Goal: Task Accomplishment & Management: Use online tool/utility

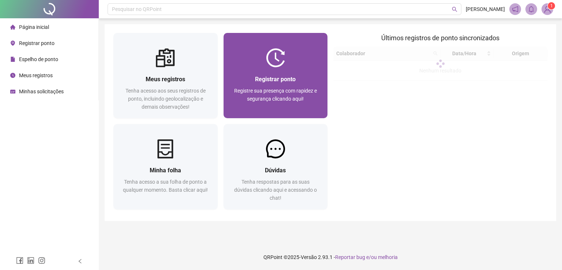
click at [250, 68] on div "Registrar ponto Registre sua presença com rapidez e segurança clicando aqui!" at bounding box center [276, 92] width 104 height 51
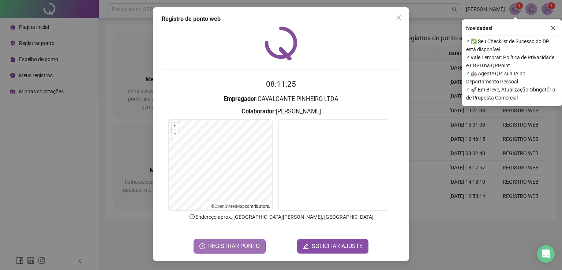
click at [255, 244] on span "REGISTRAR PONTO" at bounding box center [234, 246] width 52 height 9
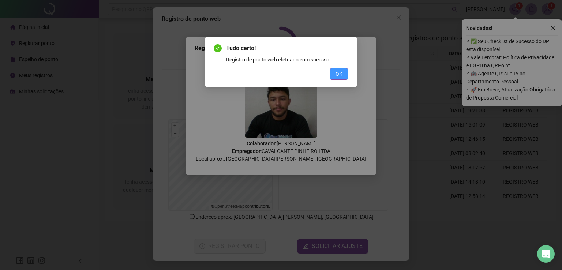
click at [341, 74] on span "OK" at bounding box center [338, 74] width 7 height 8
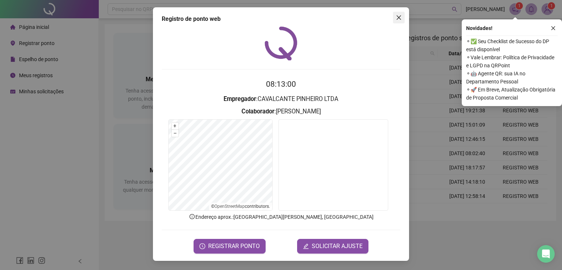
click at [397, 19] on icon "close" at bounding box center [399, 18] width 6 height 6
